Goal: Information Seeking & Learning: Learn about a topic

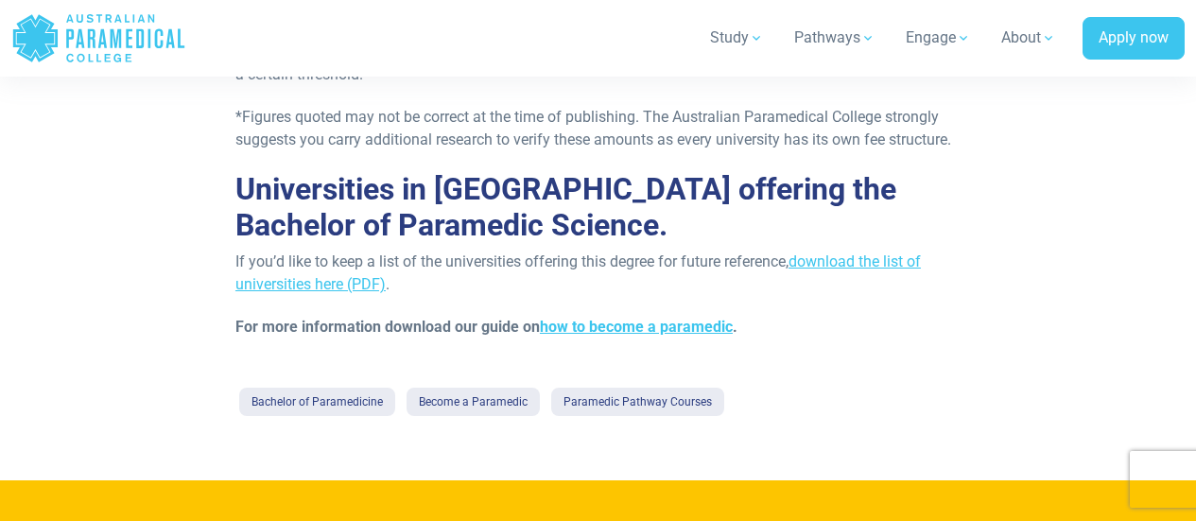
scroll to position [1040, 0]
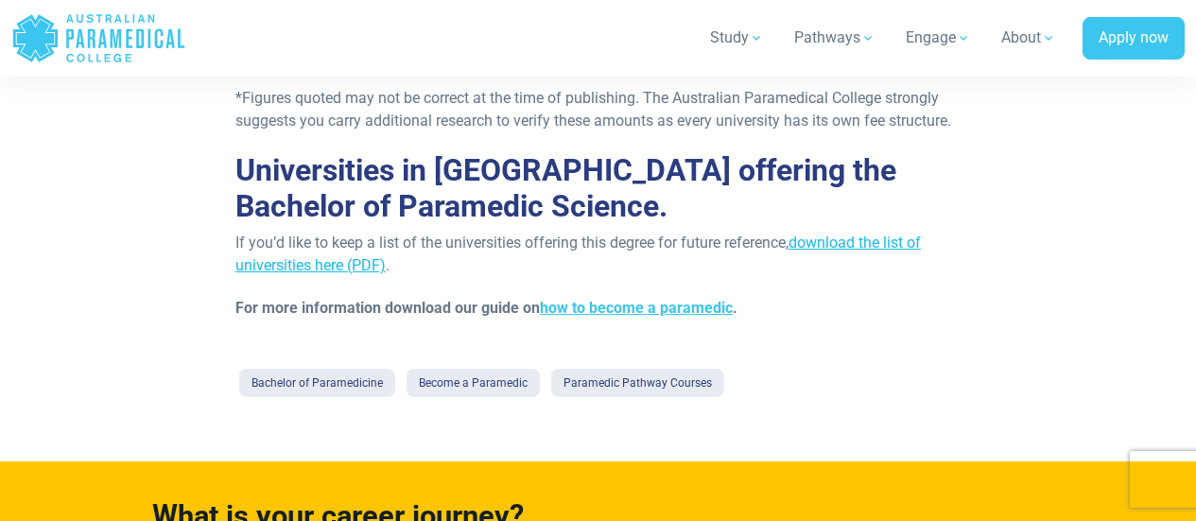
click at [869, 248] on link "download the list of universities here (PDF)" at bounding box center [577, 253] width 685 height 41
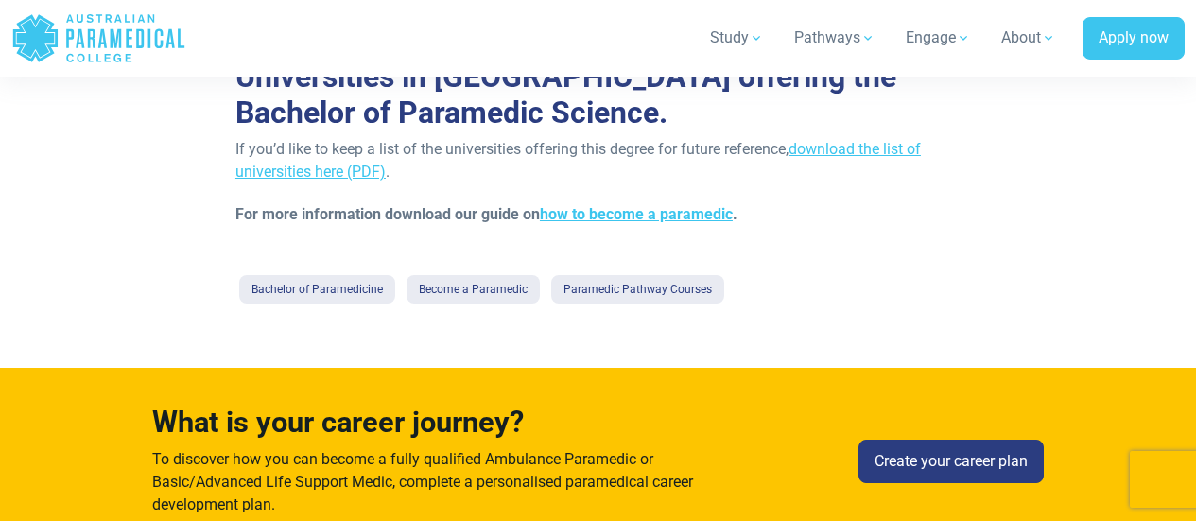
scroll to position [1134, 0]
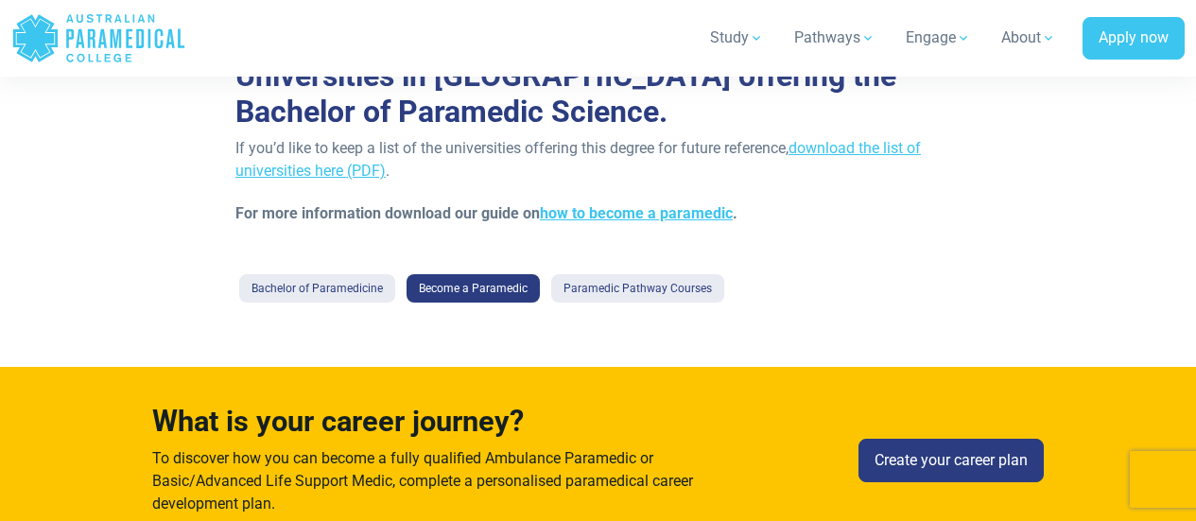
click at [476, 294] on link "Become a Paramedic" at bounding box center [472, 288] width 133 height 28
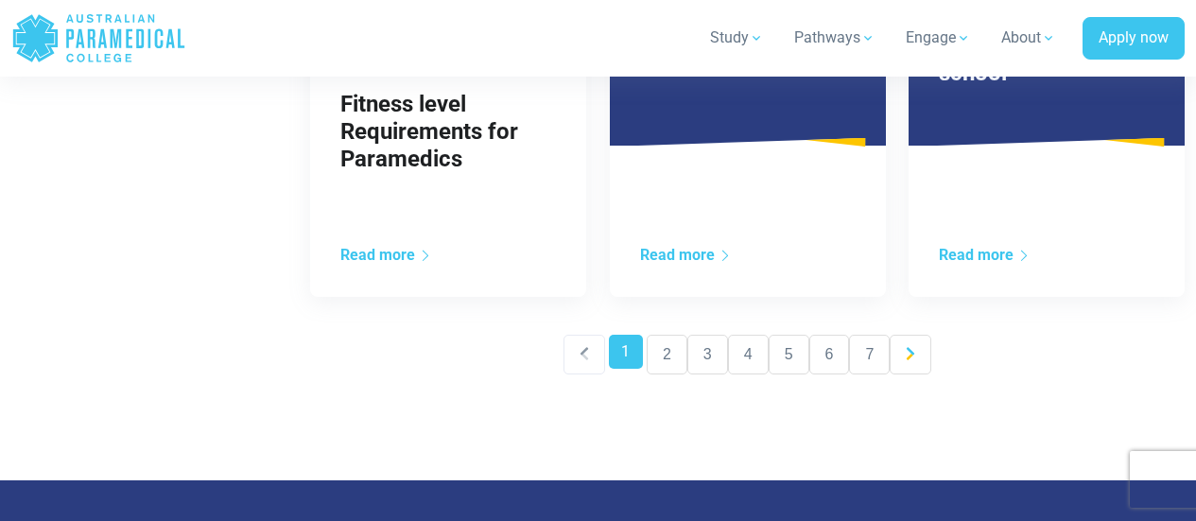
scroll to position [2268, 0]
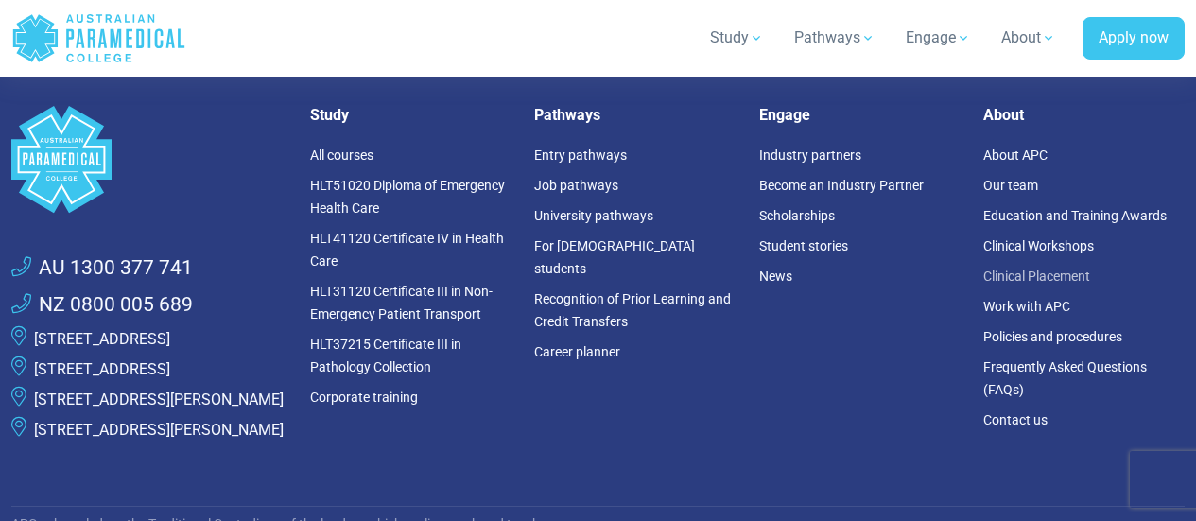
click at [991, 273] on link "Clinical Placement" at bounding box center [1036, 275] width 107 height 15
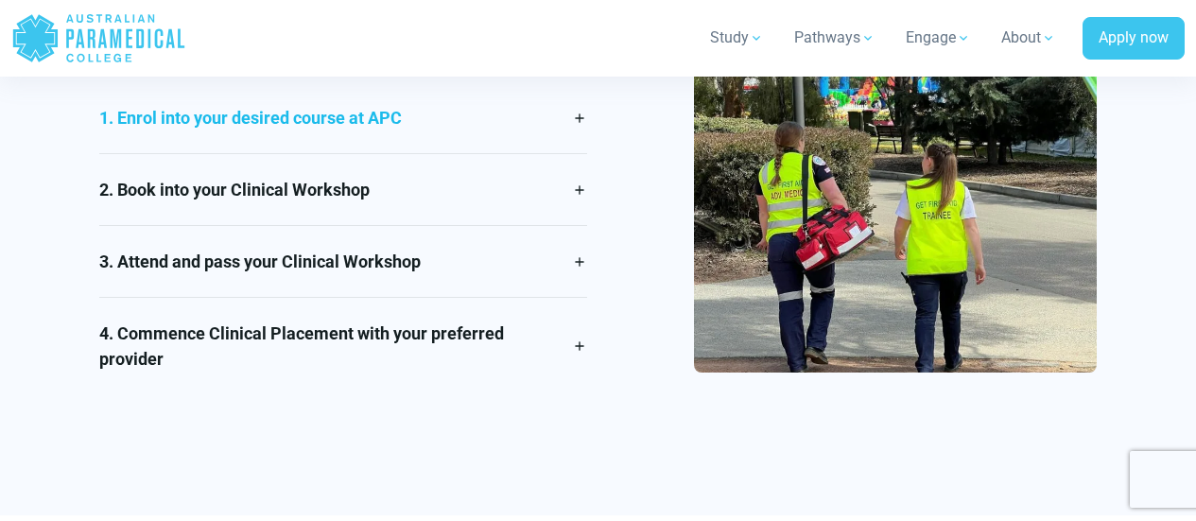
scroll to position [1512, 0]
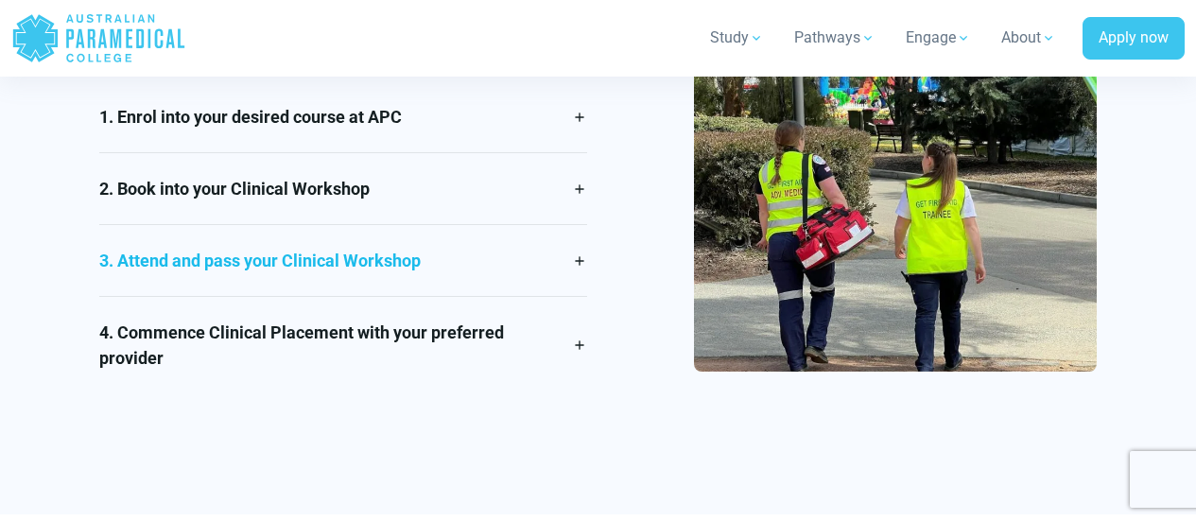
click at [568, 282] on link "3. Attend and pass your Clinical Workshop" at bounding box center [342, 260] width 487 height 71
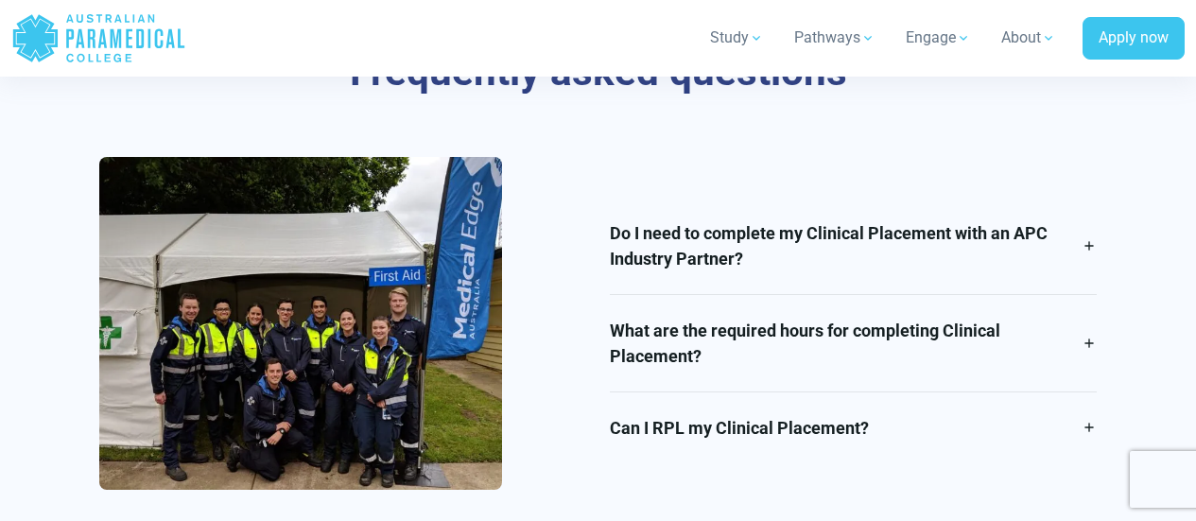
scroll to position [3497, 0]
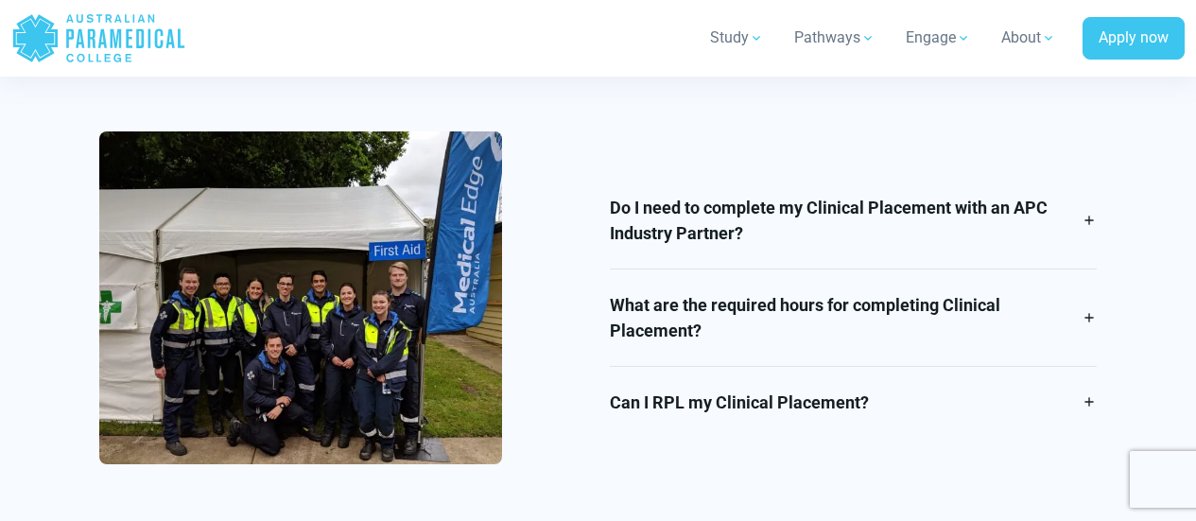
click at [378, 293] on div at bounding box center [300, 297] width 403 height 333
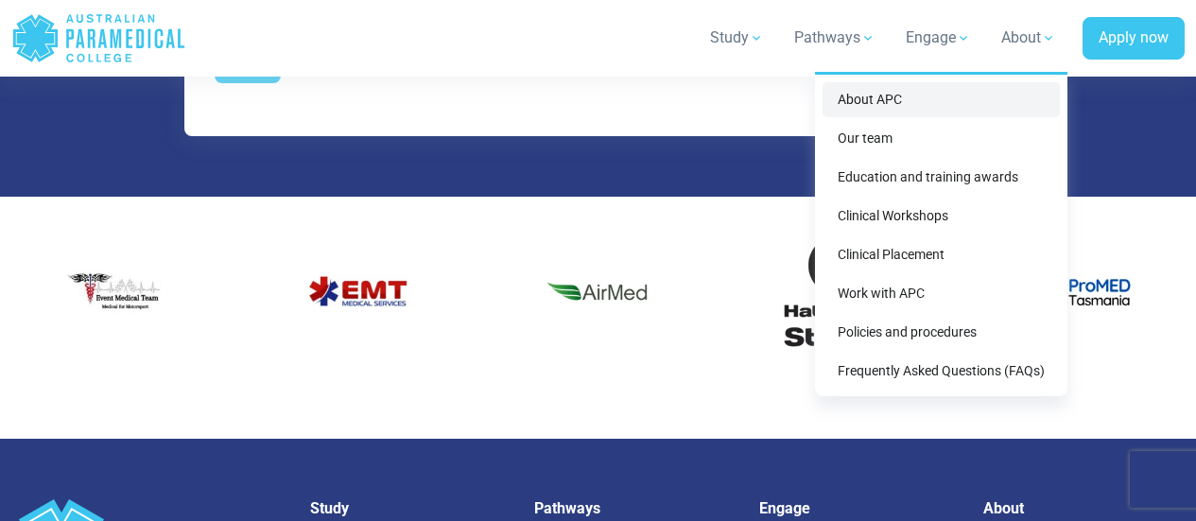
scroll to position [5104, 0]
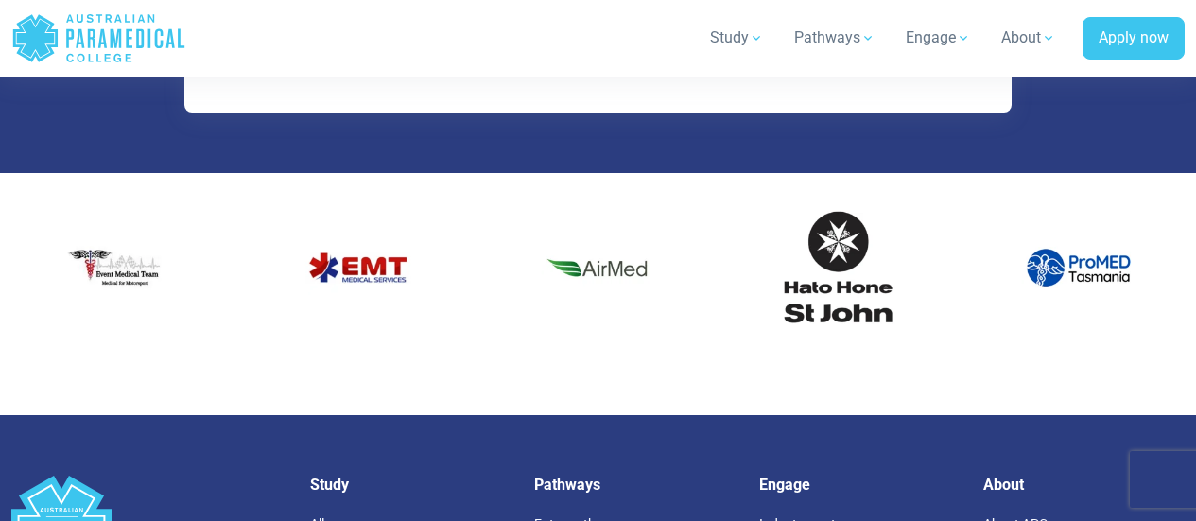
click at [997, 230] on div "12 / 60" at bounding box center [1079, 268] width 212 height 144
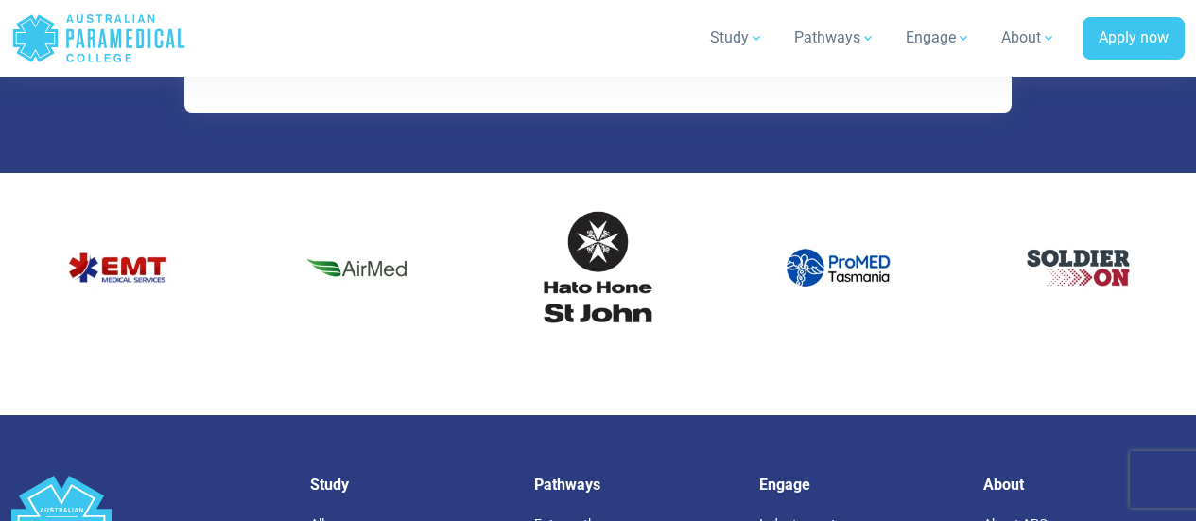
click at [1180, 218] on div "13 / 60" at bounding box center [1079, 268] width 212 height 144
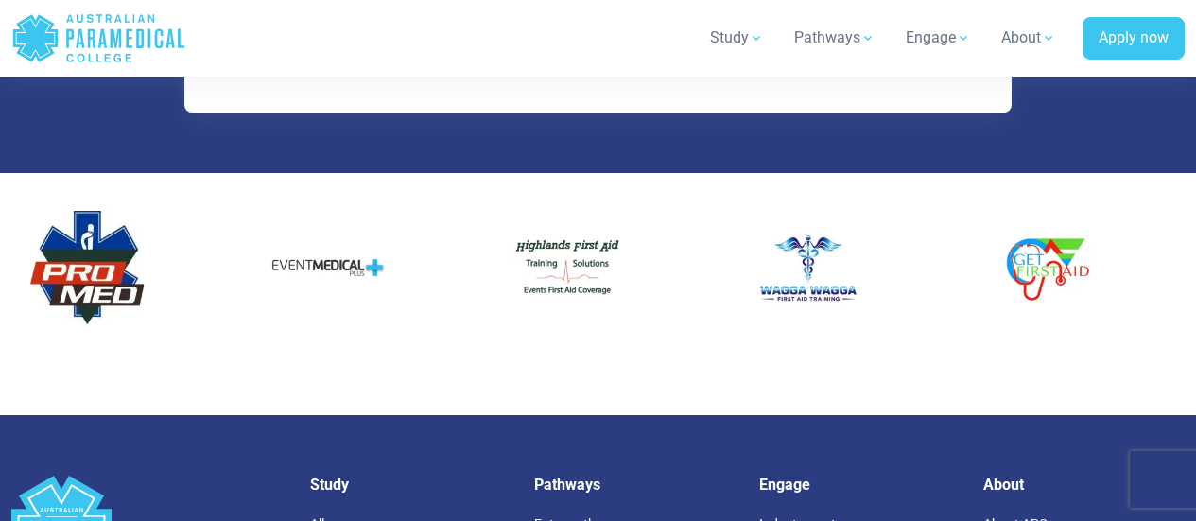
click at [172, 312] on div at bounding box center [598, 286] width 1196 height 227
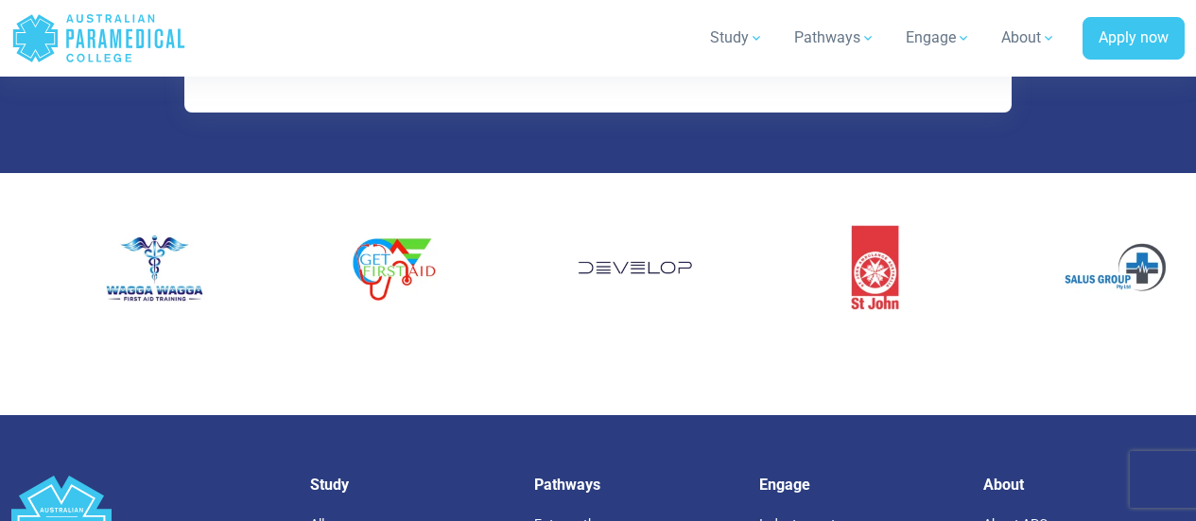
click at [0, 315] on div at bounding box center [598, 286] width 1196 height 227
